Goal: Transaction & Acquisition: Purchase product/service

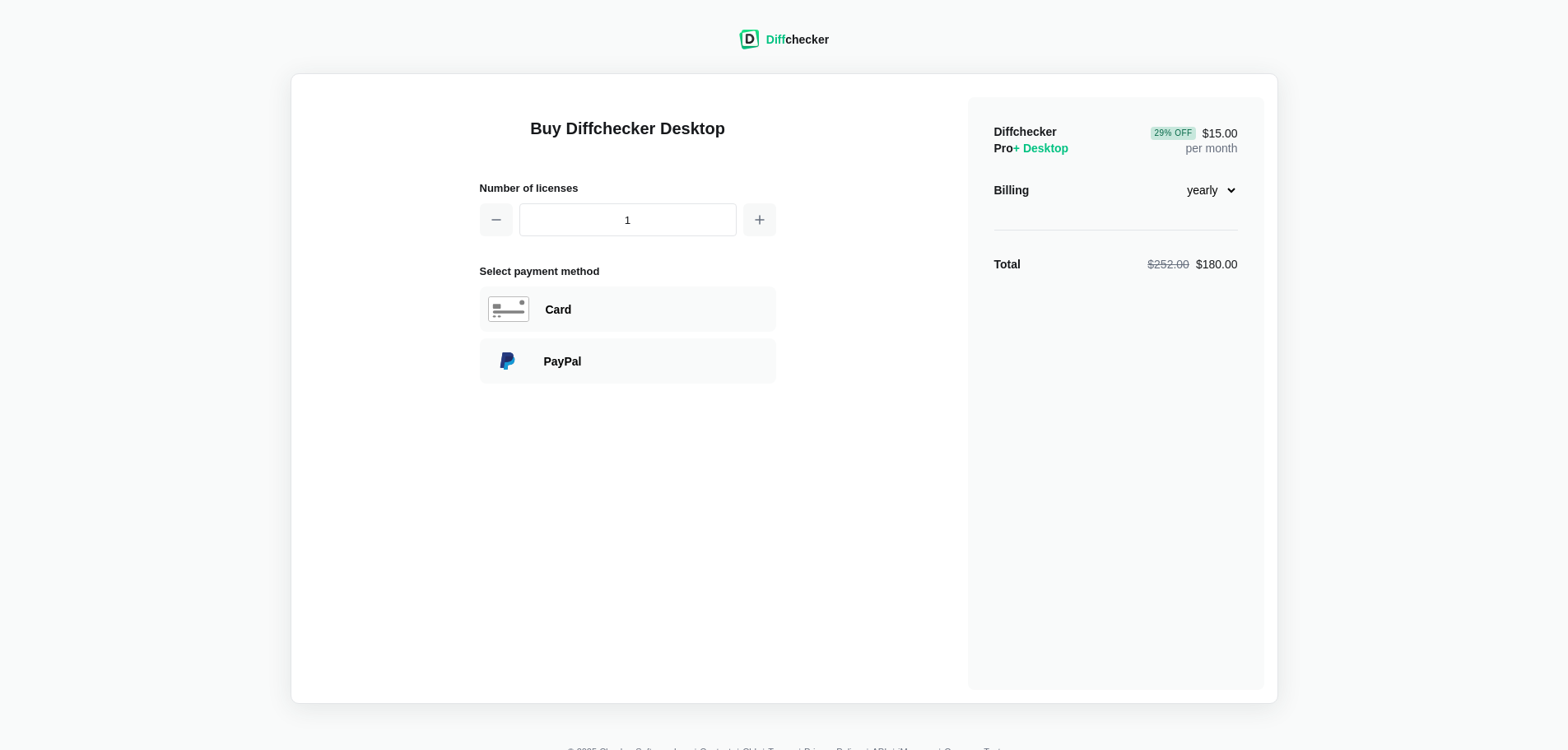
click at [1204, 199] on select "monthly yearly" at bounding box center [1203, 190] width 71 height 28
select select "desktop-monthly-21"
click at [1168, 176] on select "monthly yearly" at bounding box center [1203, 190] width 71 height 28
click at [608, 326] on div "Card" at bounding box center [628, 309] width 297 height 45
select select "[GEOGRAPHIC_DATA]"
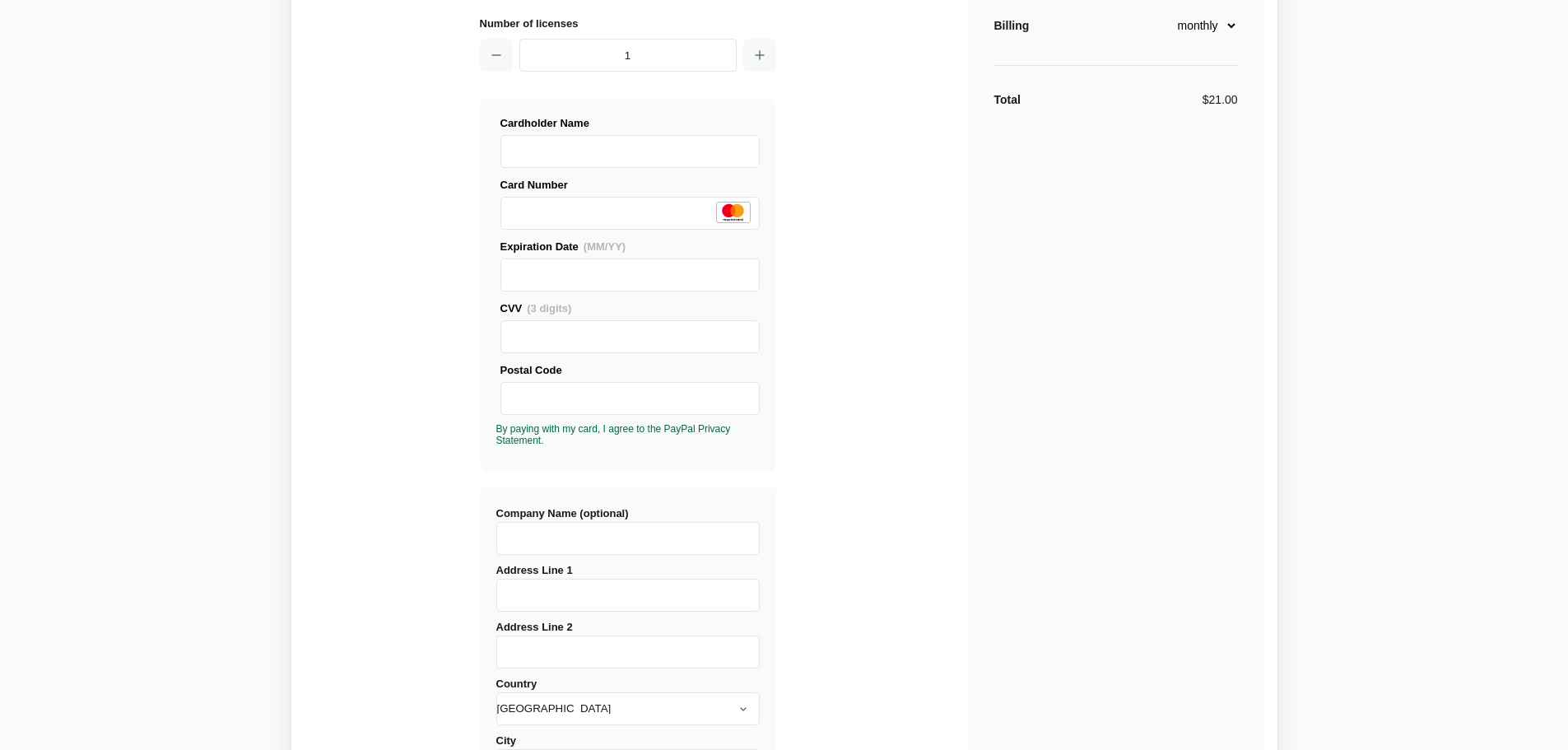
scroll to position [246, 0]
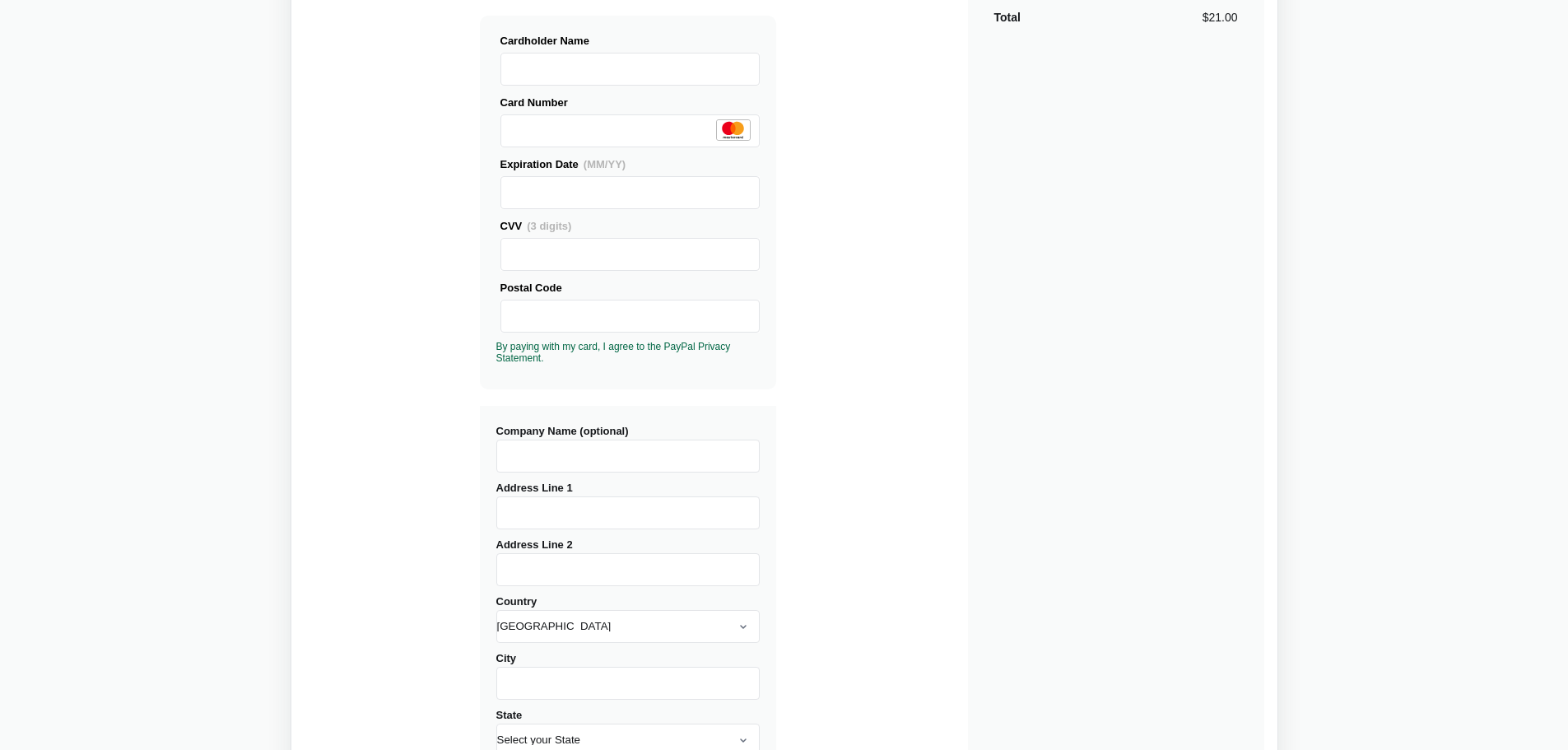
click at [614, 298] on label "Postal Code" at bounding box center [630, 306] width 259 height 54
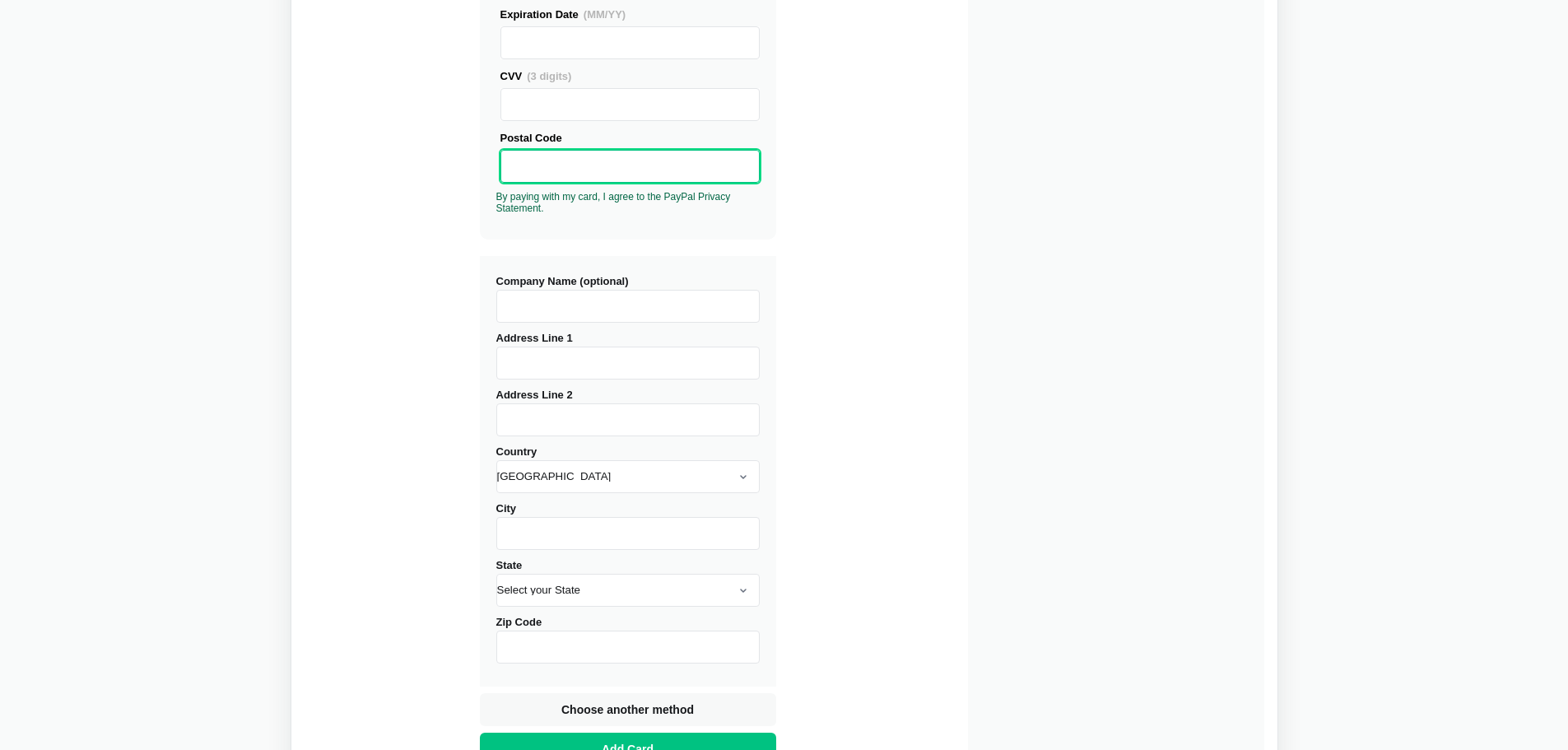
scroll to position [411, 0]
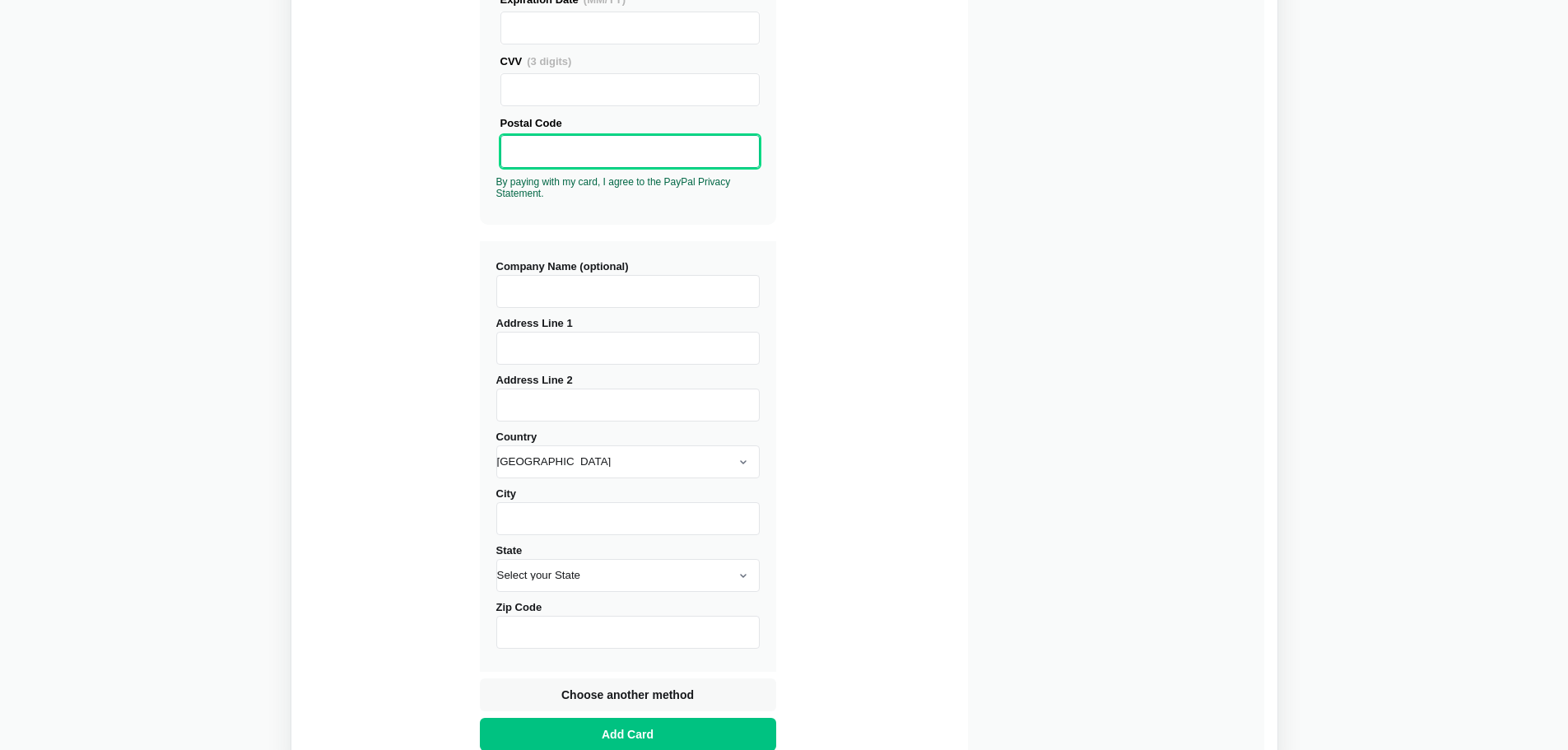
click at [892, 494] on div "Buy Diffchecker Desktop Number of licenses 1 Visa MasterCard Union Pay American…" at bounding box center [784, 216] width 960 height 1081
click at [588, 349] on input "Address Line 1" at bounding box center [628, 348] width 264 height 33
type input "[STREET_ADDRESS]"
type input "[PERSON_NAME]"
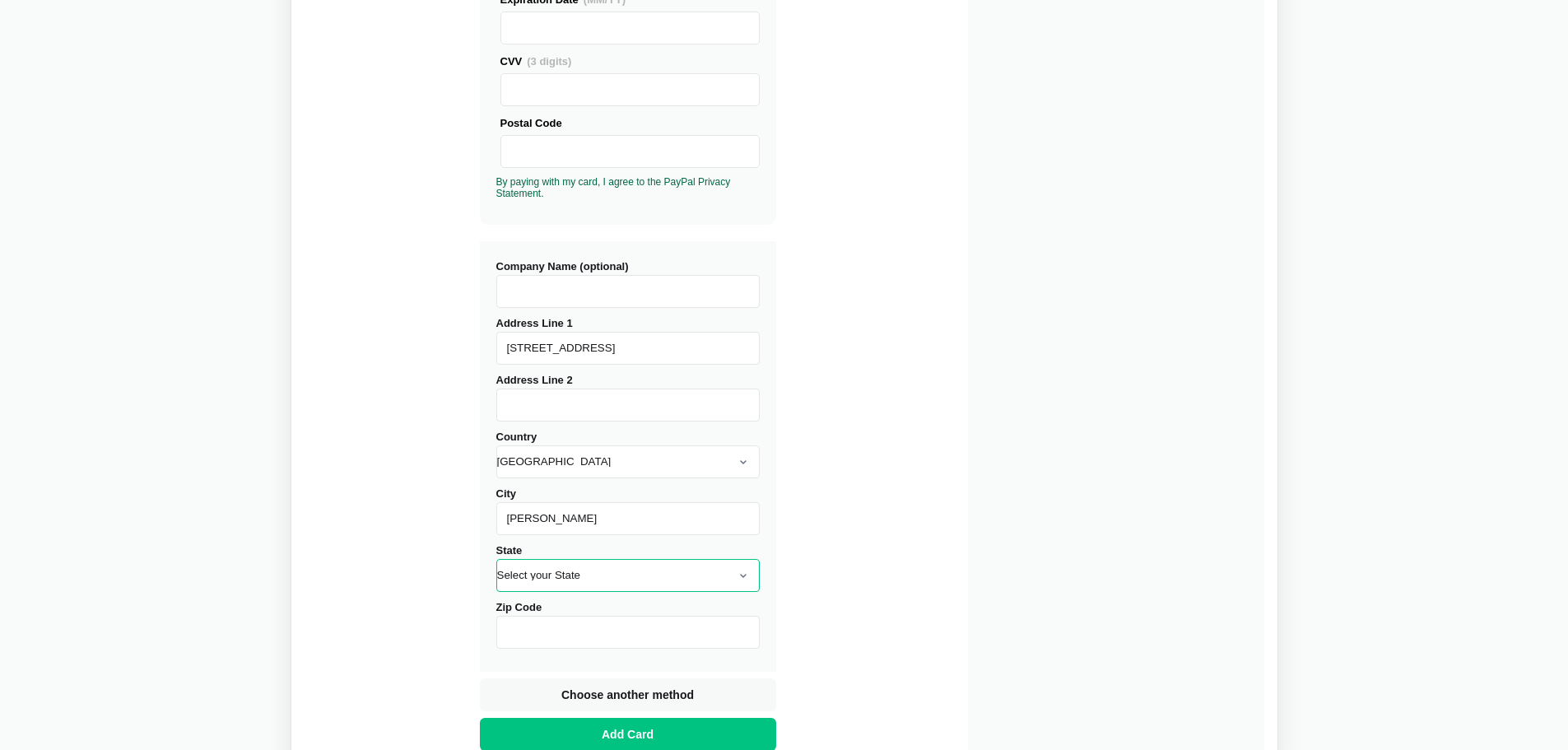
select select "AZ"
type input "85234"
click at [913, 520] on div "Buy Diffchecker Desktop Number of licenses 1 Visa MasterCard Union Pay American…" at bounding box center [784, 216] width 960 height 1081
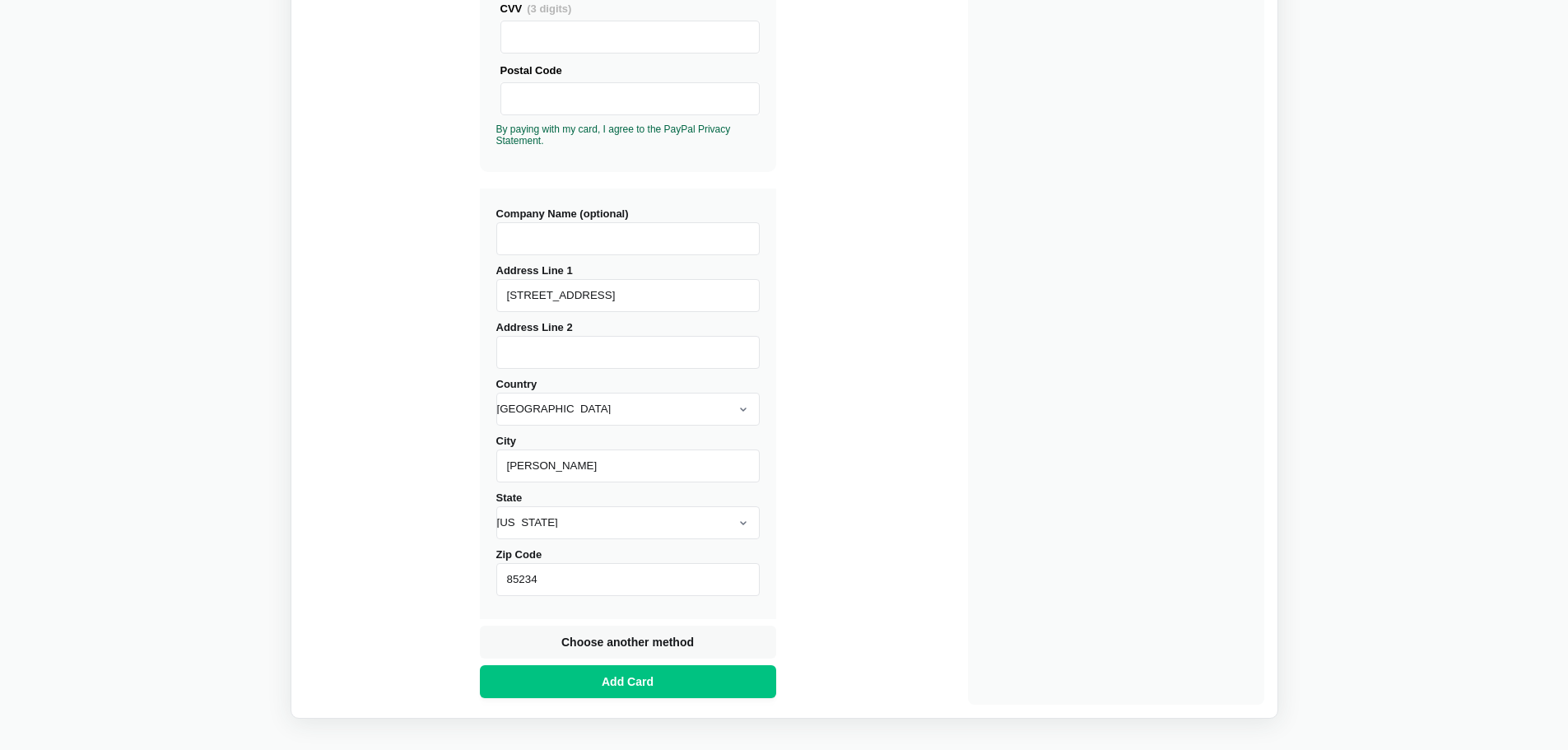
scroll to position [535, 0]
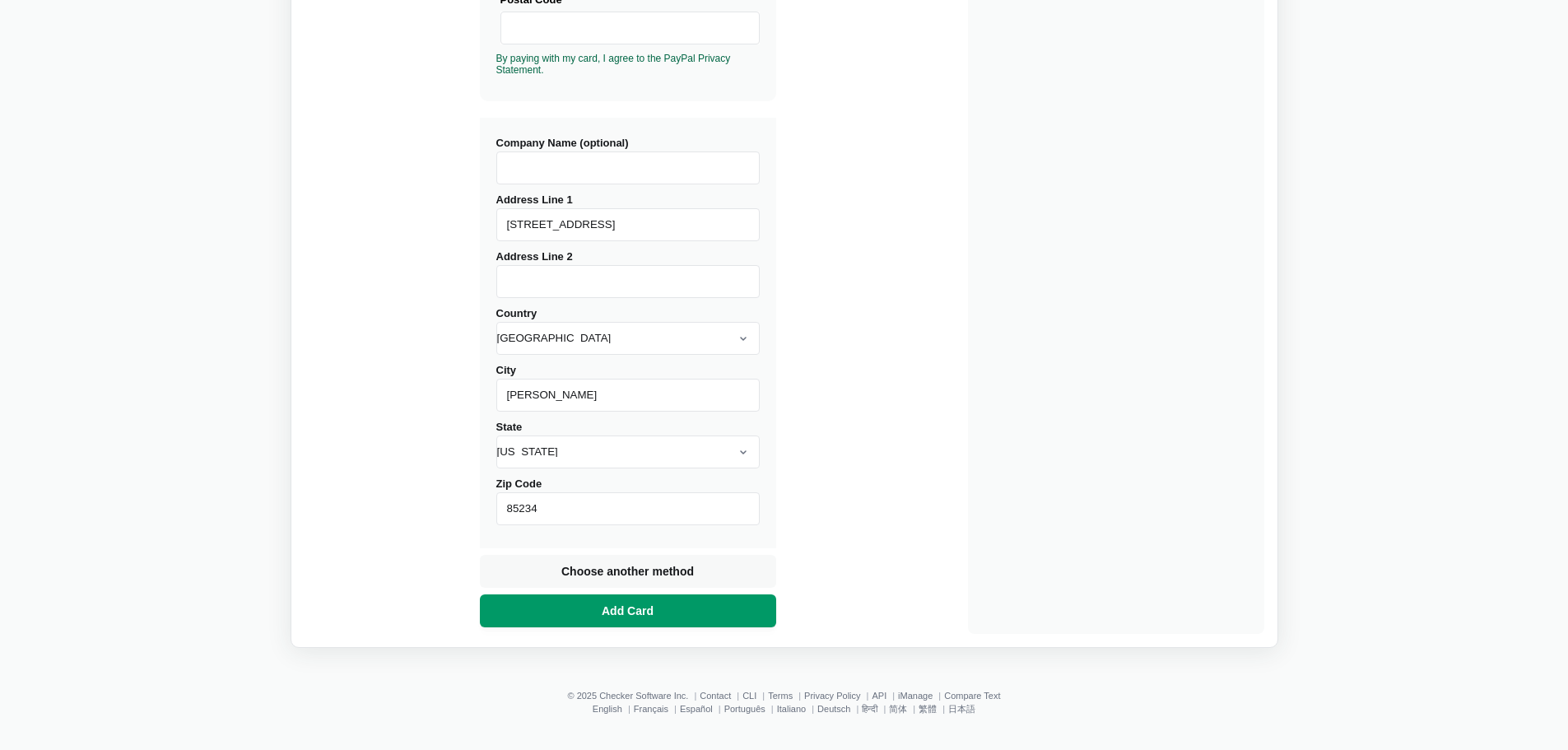
click at [671, 615] on button "Add Card" at bounding box center [628, 610] width 297 height 33
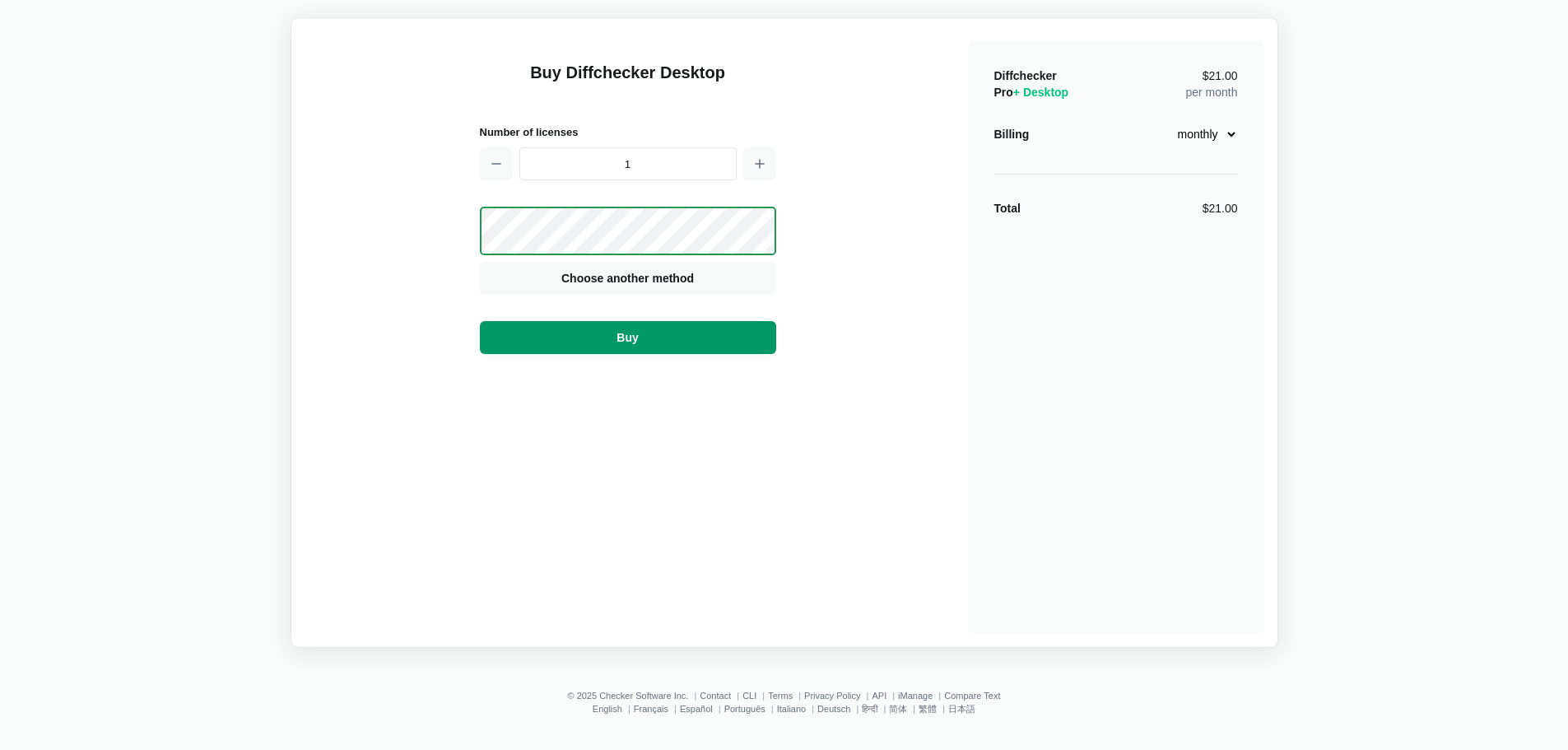
click at [675, 340] on button "Buy" at bounding box center [628, 338] width 297 height 33
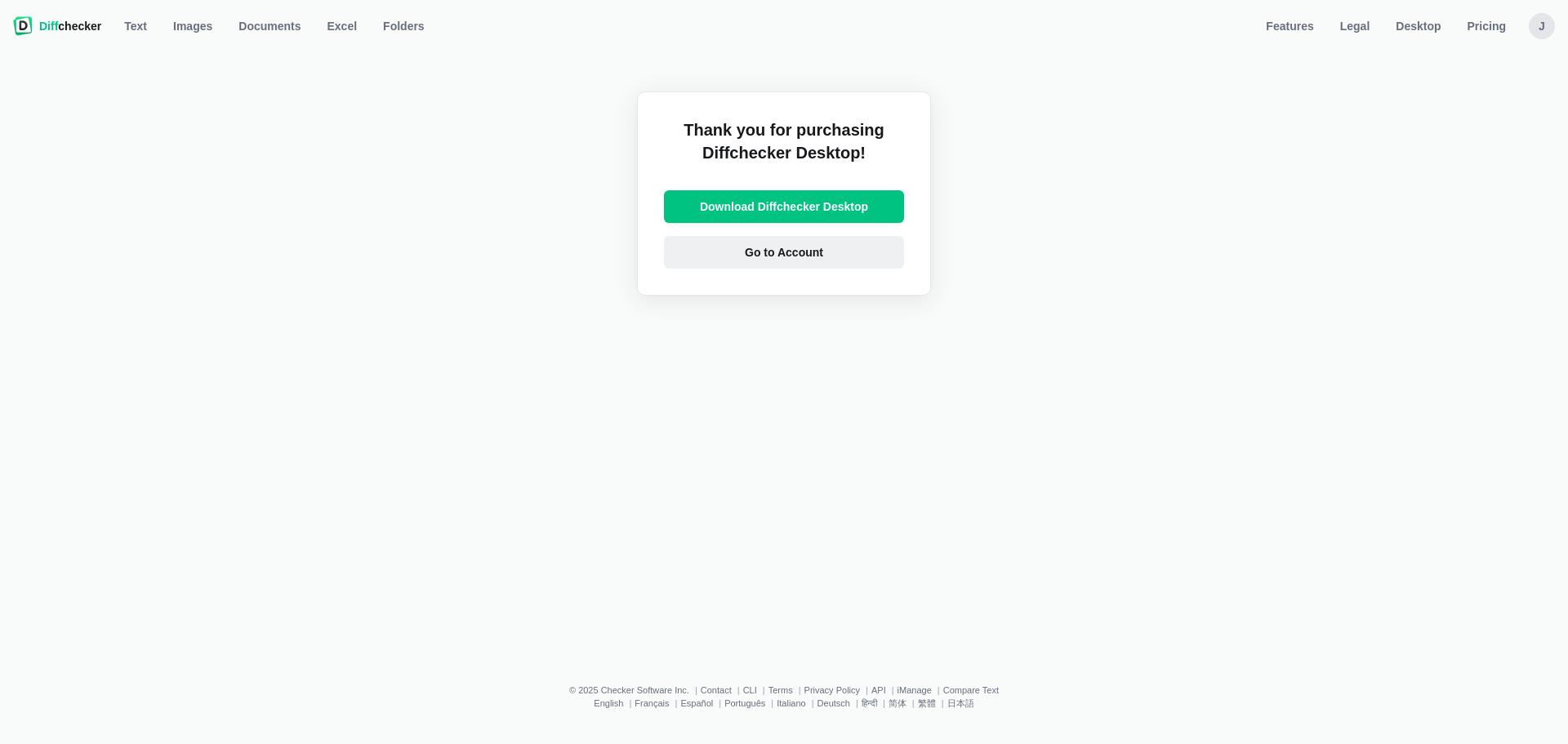
click at [826, 246] on link "Go to Account" at bounding box center [784, 252] width 240 height 32
